Goal: Transaction & Acquisition: Purchase product/service

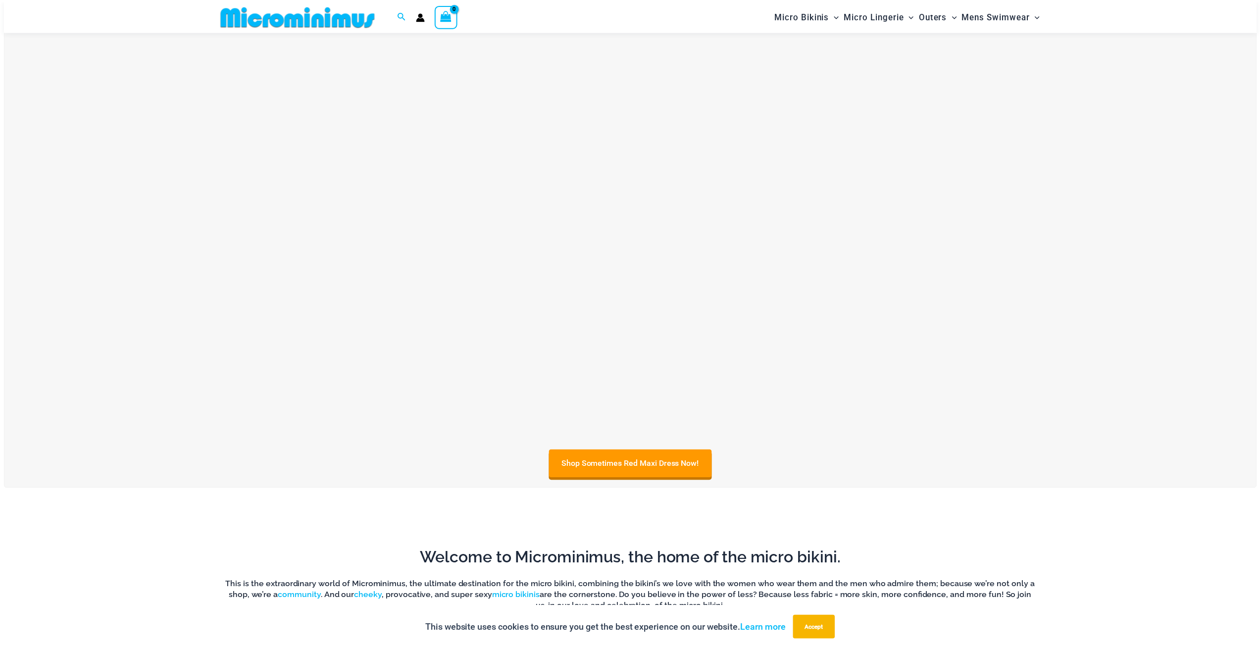
scroll to position [585, 0]
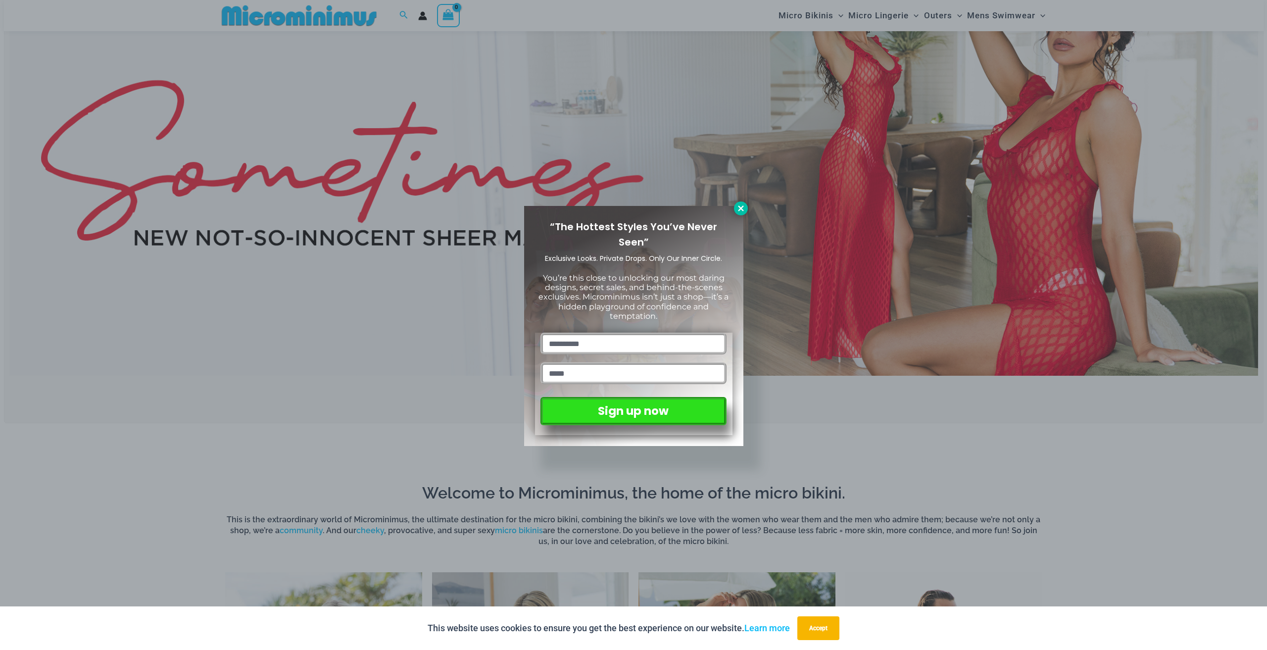
click at [741, 202] on button at bounding box center [741, 208] width 14 height 14
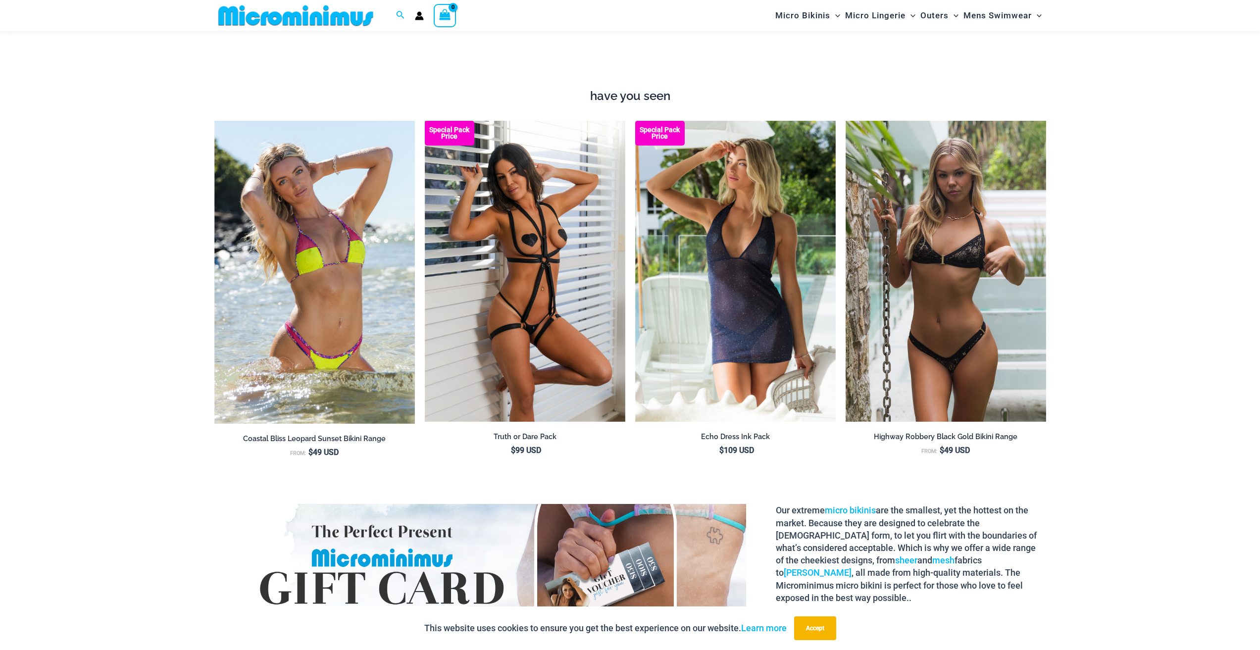
scroll to position [1773, 0]
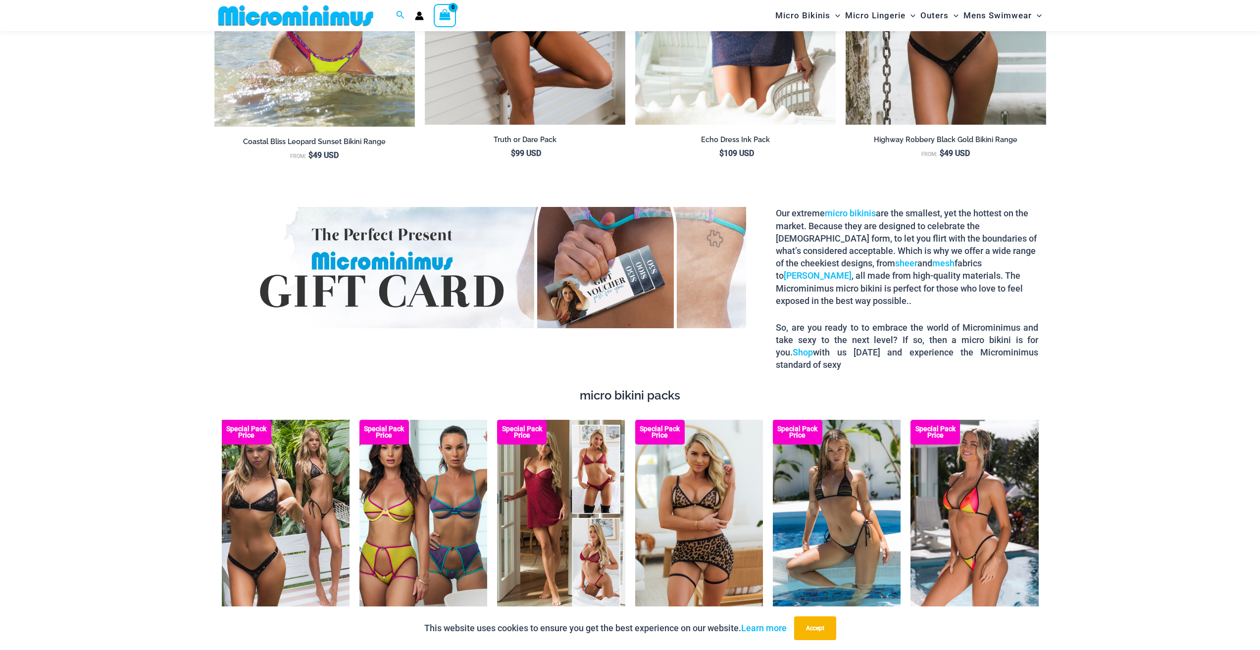
drag, startPoint x: 132, startPoint y: 204, endPoint x: 76, endPoint y: 104, distance: 114.1
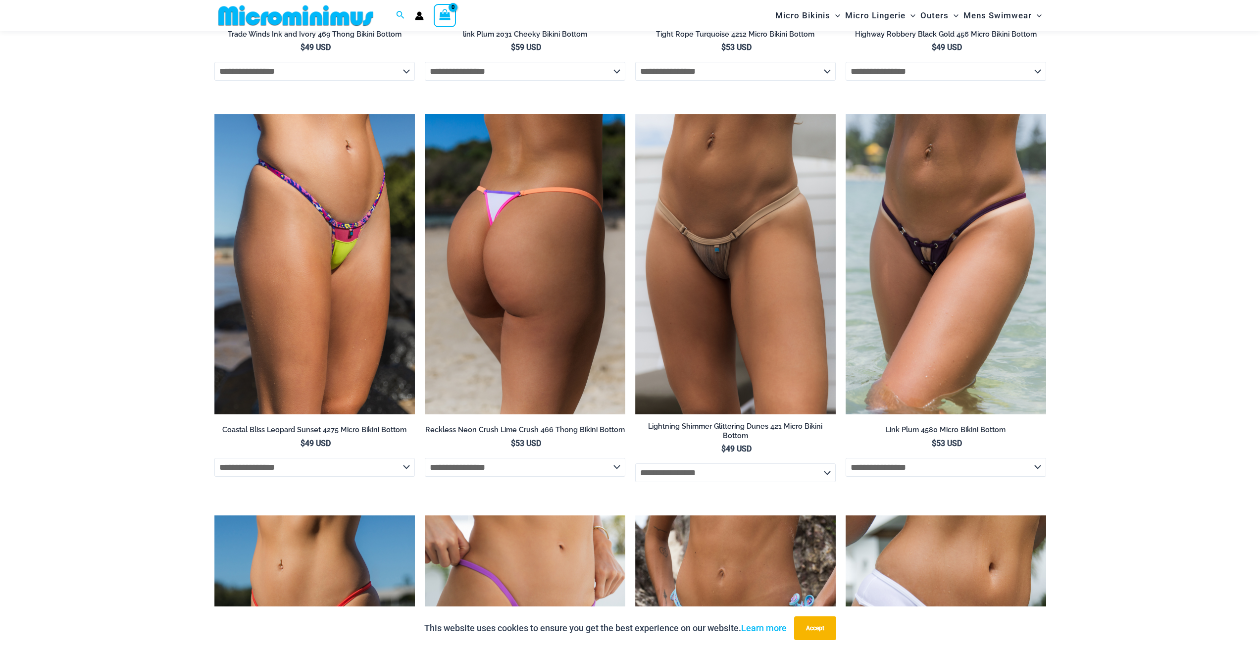
scroll to position [3340, 0]
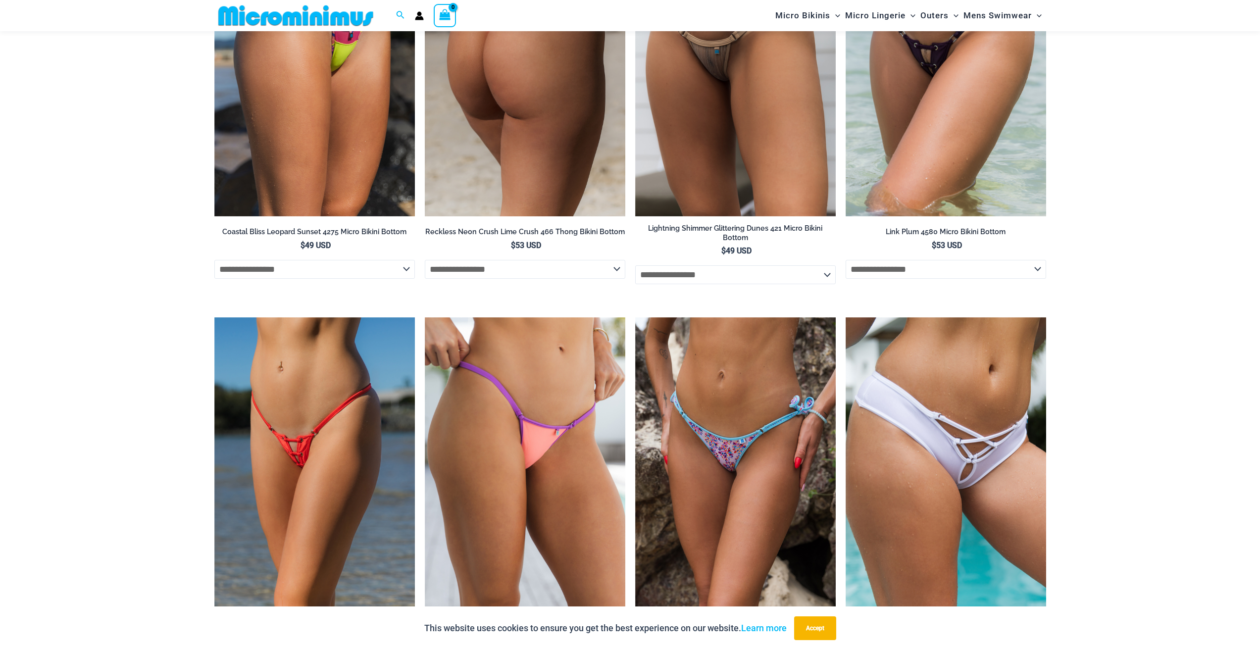
click at [505, 38] on img at bounding box center [525, 66] width 200 height 301
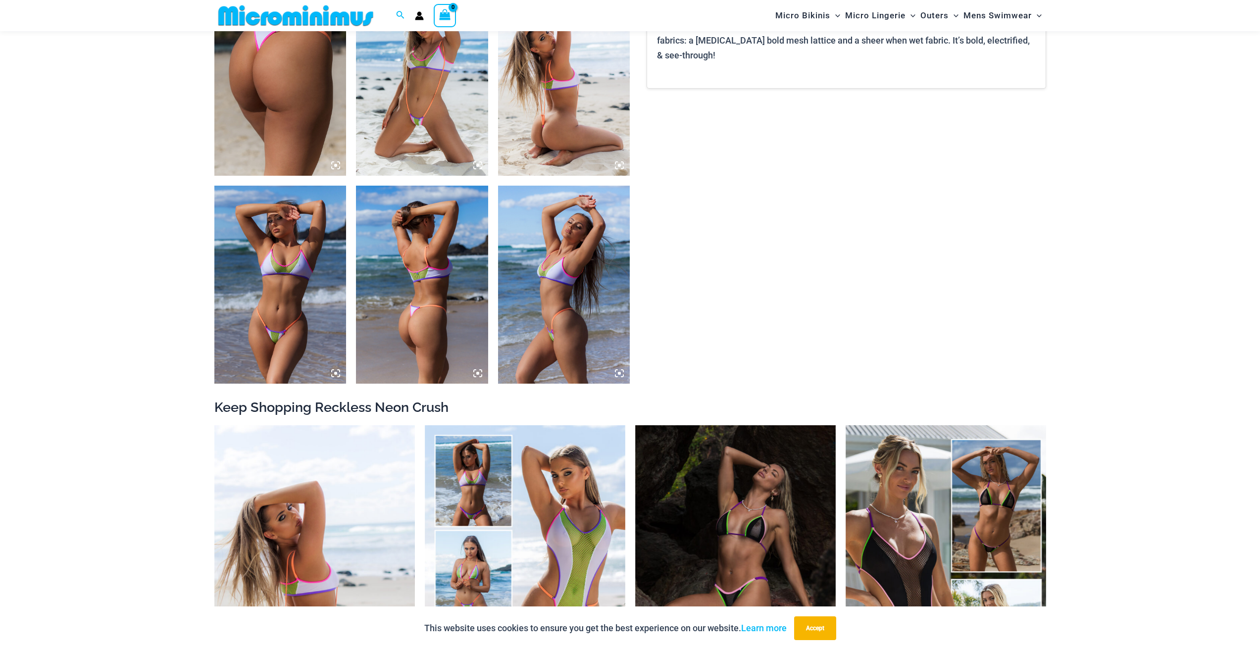
scroll to position [1030, 0]
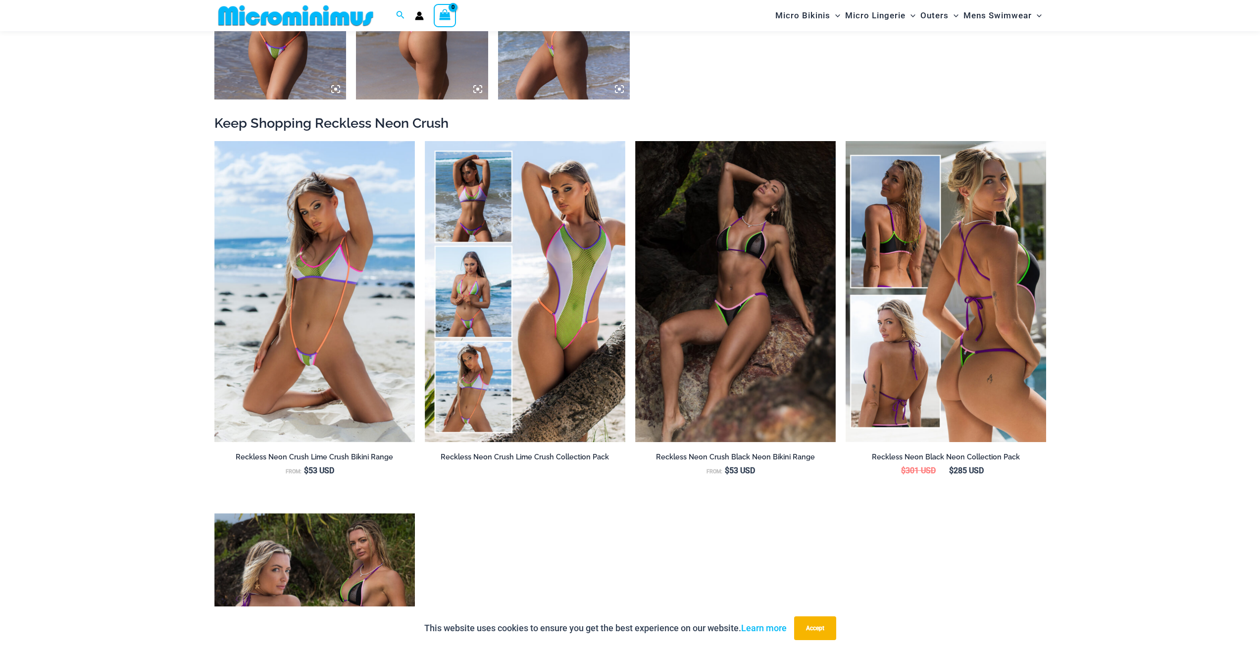
click at [886, 228] on img at bounding box center [946, 291] width 200 height 301
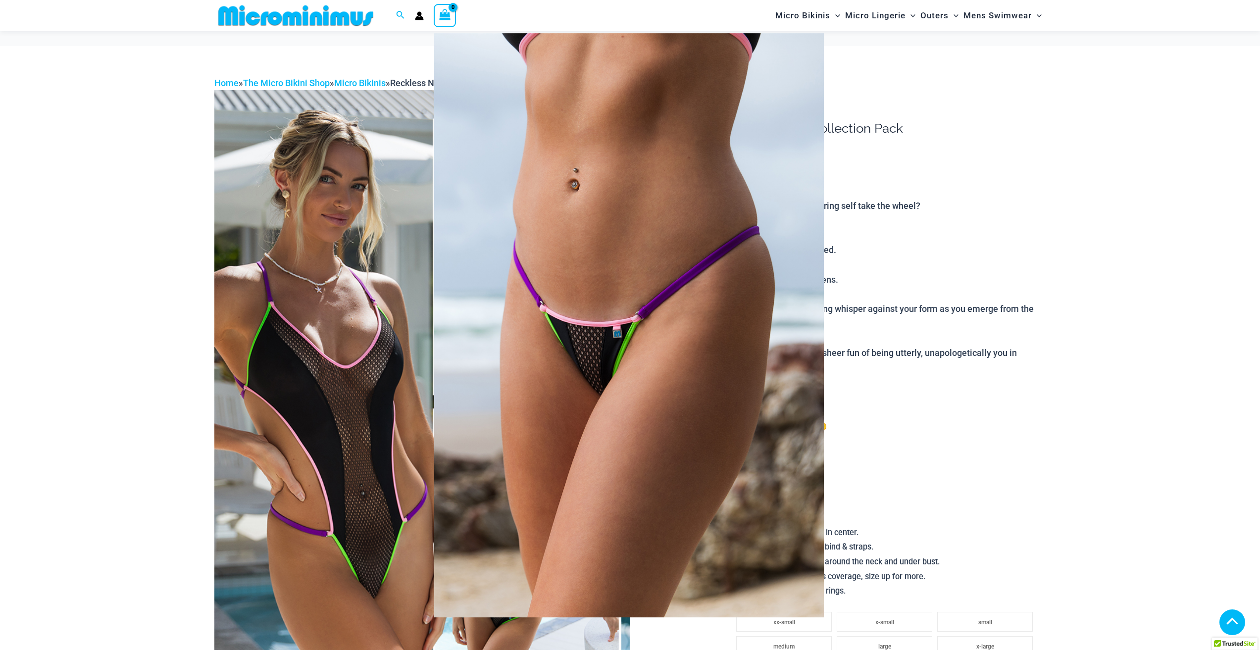
scroll to position [594, 0]
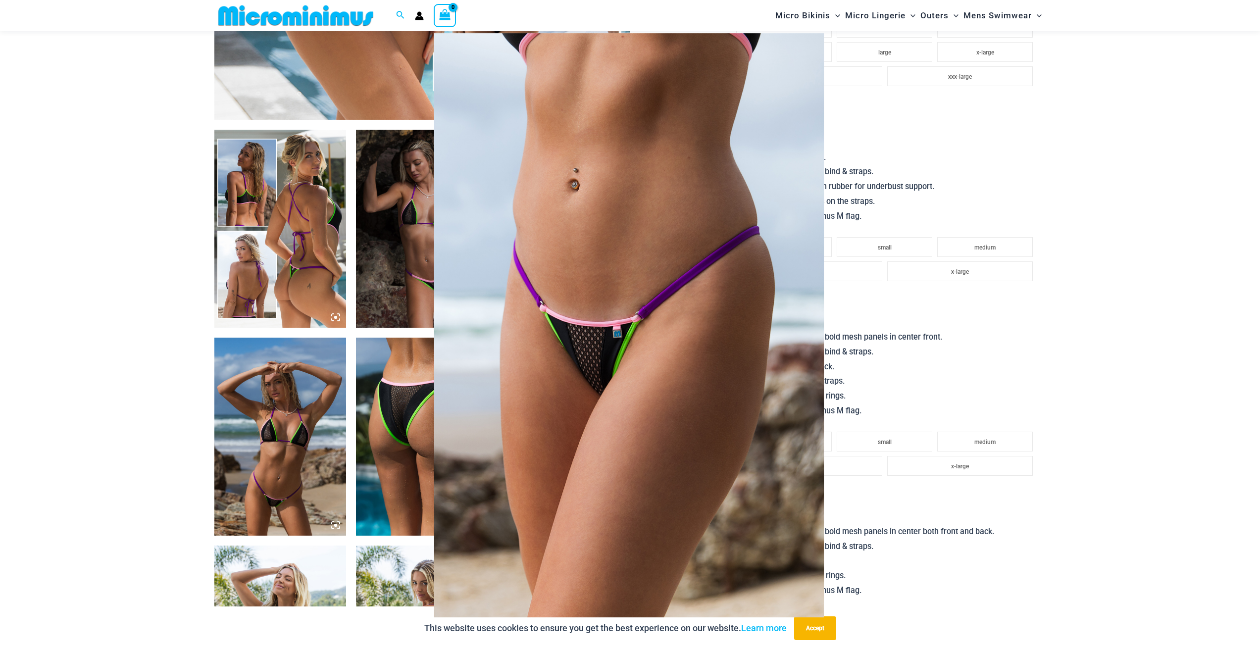
click at [133, 215] on div at bounding box center [630, 325] width 1260 height 650
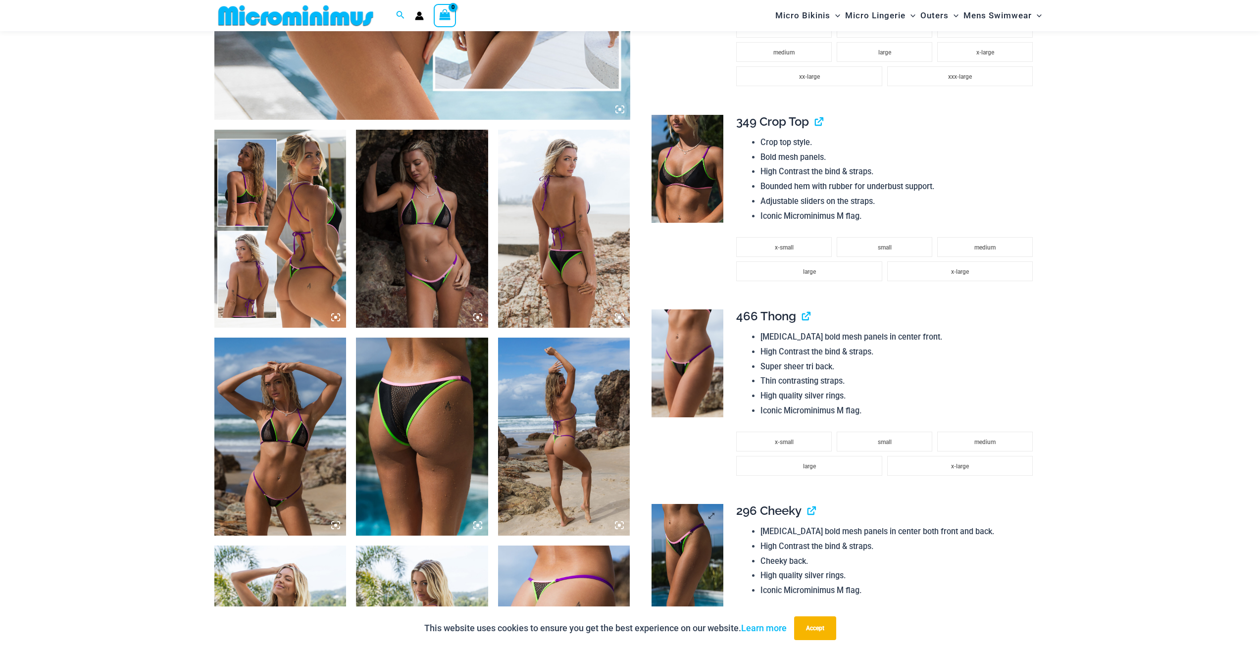
click at [688, 558] on img at bounding box center [687, 558] width 72 height 108
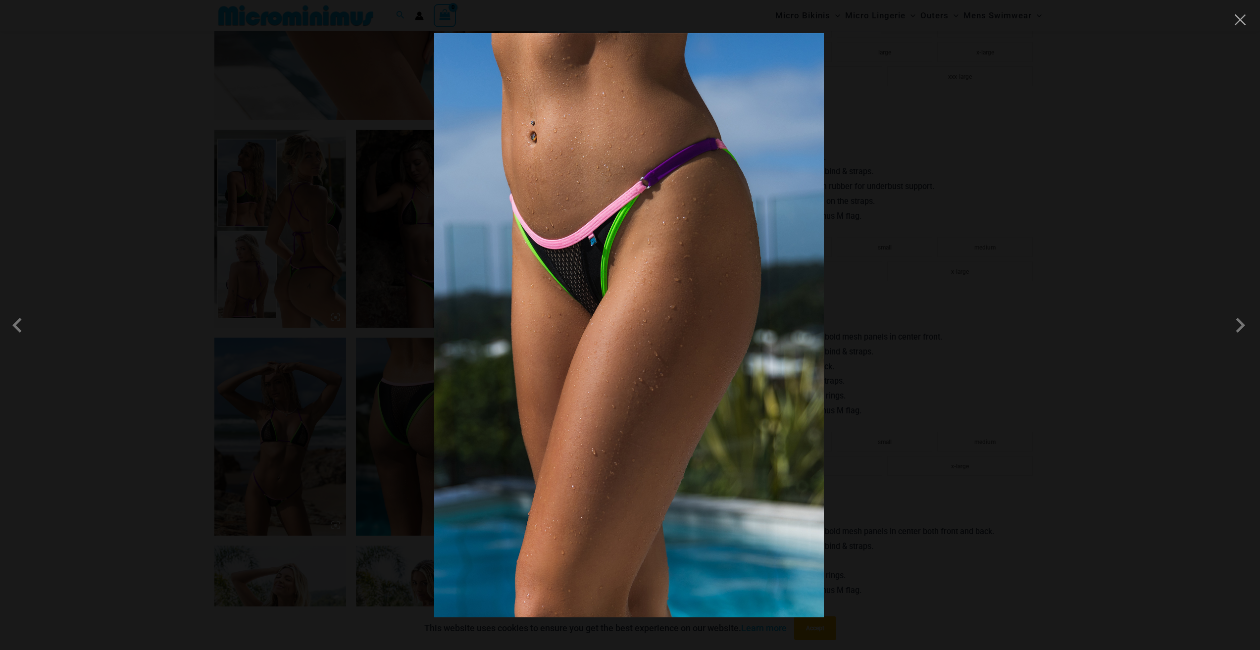
click at [139, 244] on div at bounding box center [630, 325] width 1260 height 650
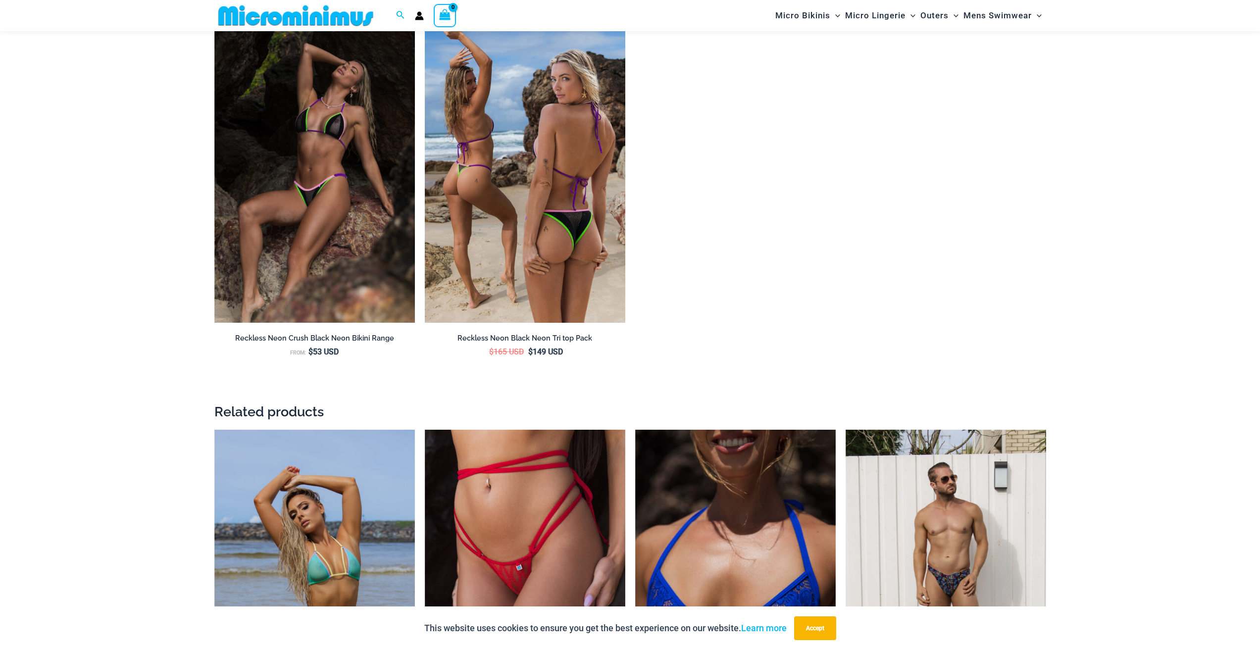
scroll to position [2228, 0]
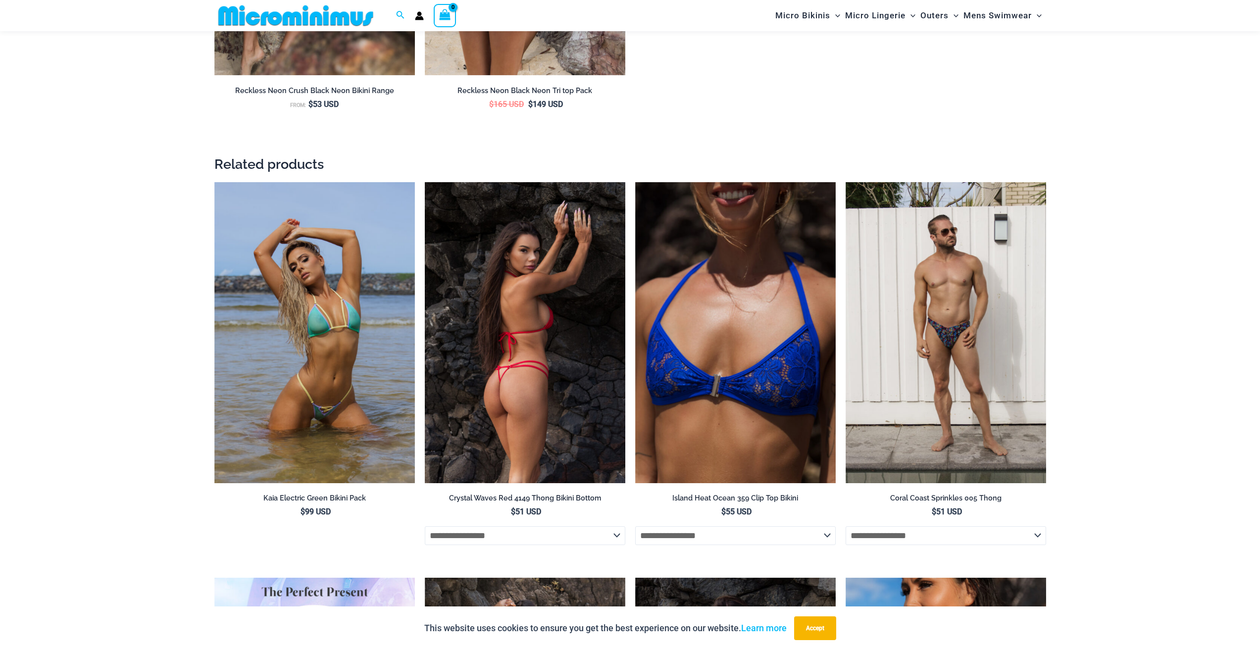
click at [531, 330] on img at bounding box center [525, 332] width 200 height 301
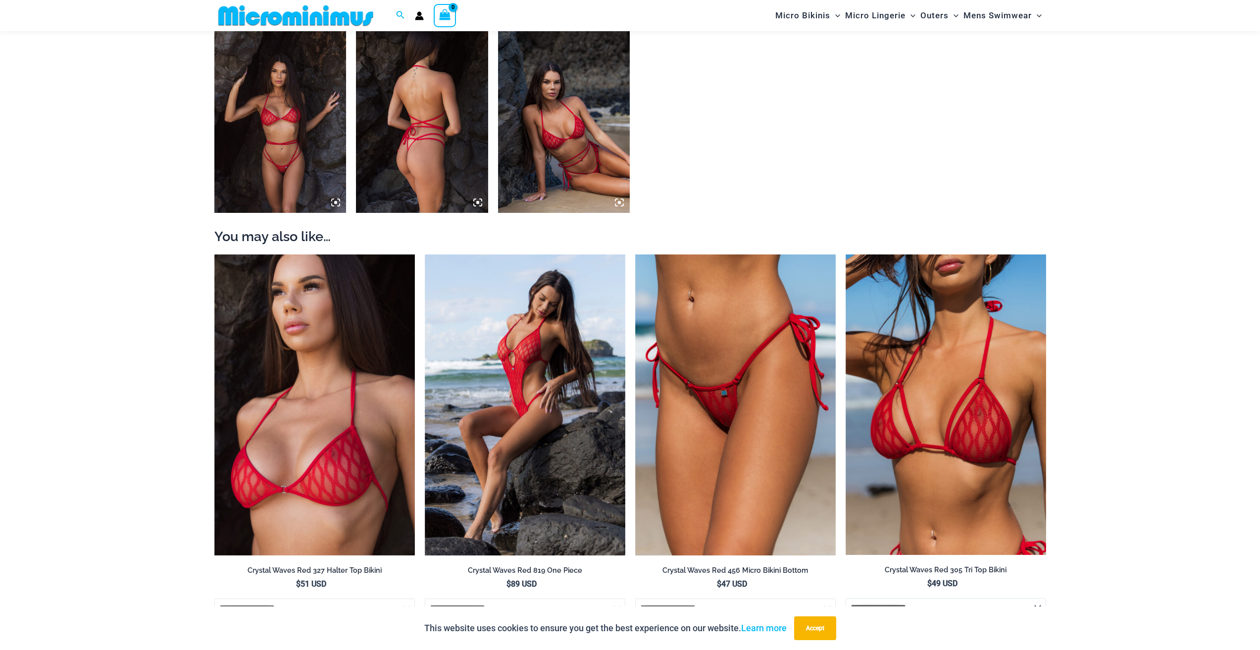
scroll to position [1030, 0]
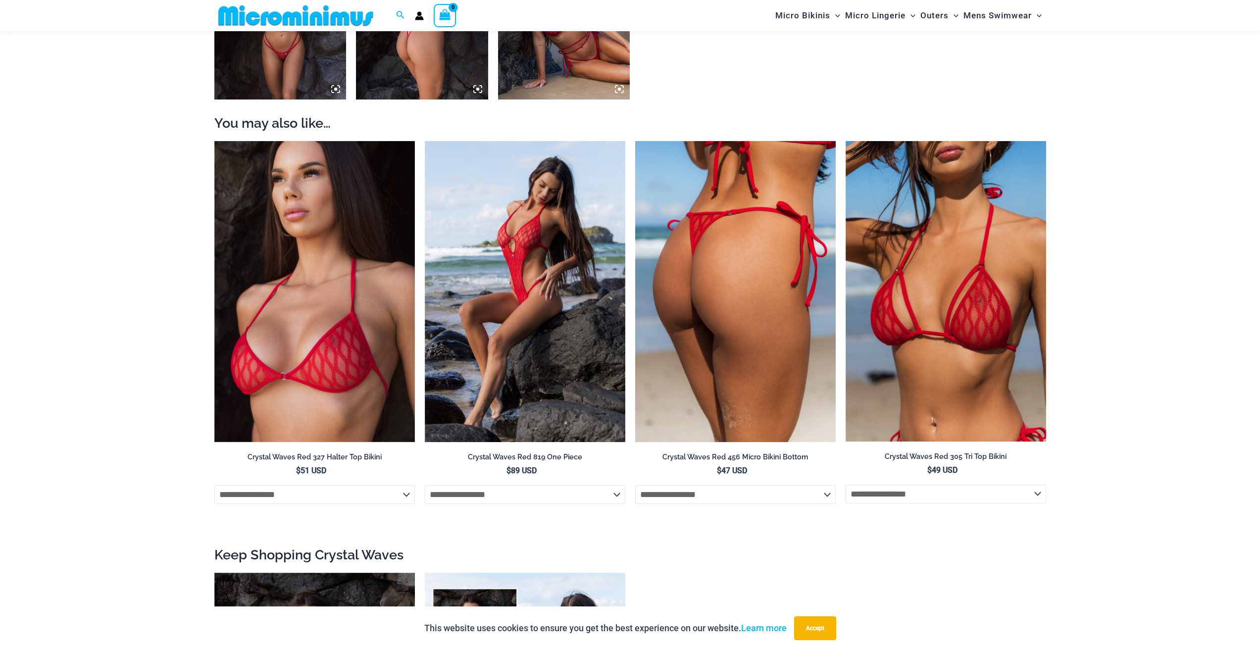
click at [727, 237] on img at bounding box center [735, 291] width 200 height 301
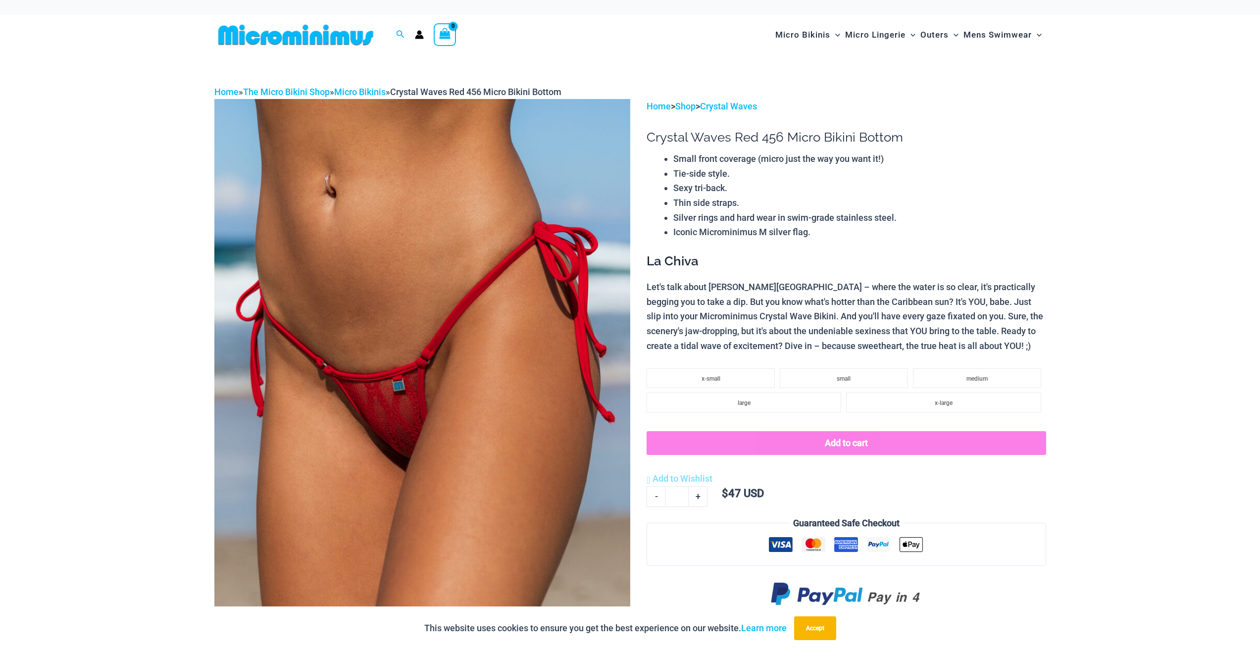
click at [309, 30] on img at bounding box center [295, 35] width 163 height 22
